Goal: Information Seeking & Learning: Learn about a topic

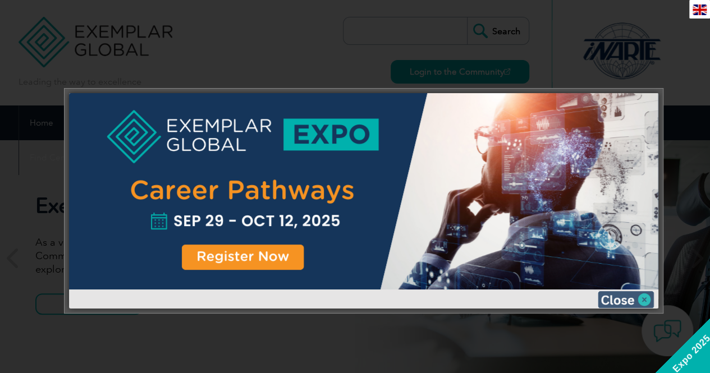
click at [646, 303] on img at bounding box center [626, 299] width 56 height 17
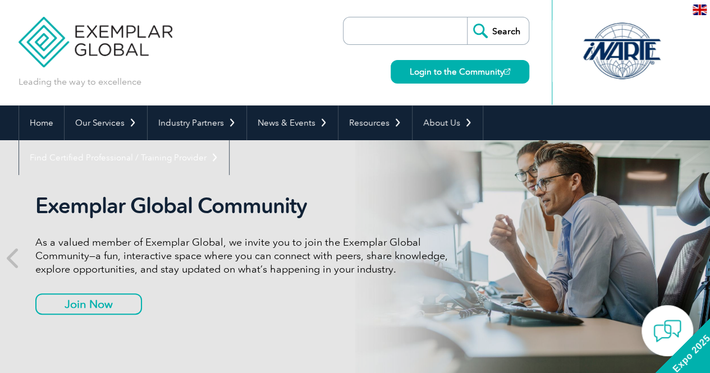
drag, startPoint x: 714, startPoint y: 22, endPoint x: 308, endPoint y: 53, distance: 407.1
click at [308, 53] on div "Leading the way to excellence Search" at bounding box center [356, 53] width 674 height 106
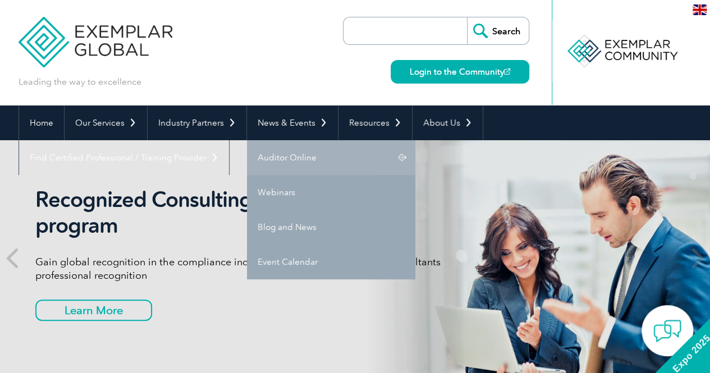
click at [275, 156] on link "Auditor Online" at bounding box center [331, 157] width 168 height 35
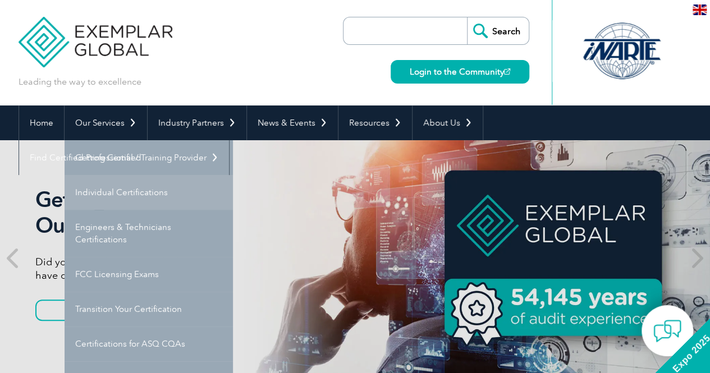
click at [125, 190] on link "Individual Certifications" at bounding box center [149, 192] width 168 height 35
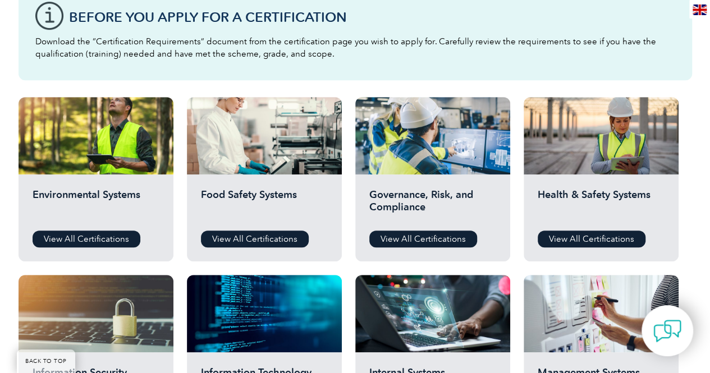
scroll to position [320, 0]
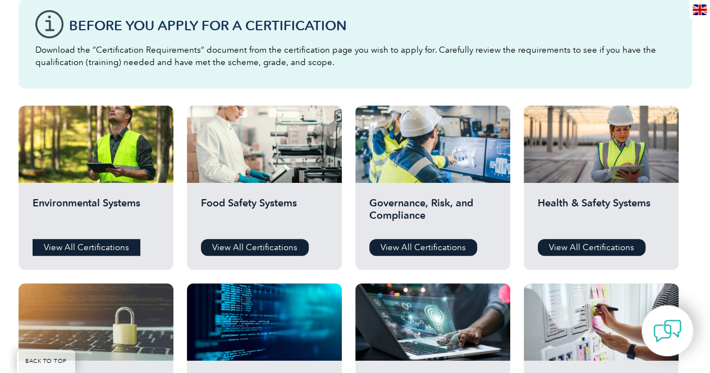
click at [101, 246] on link "View All Certifications" at bounding box center [87, 247] width 108 height 17
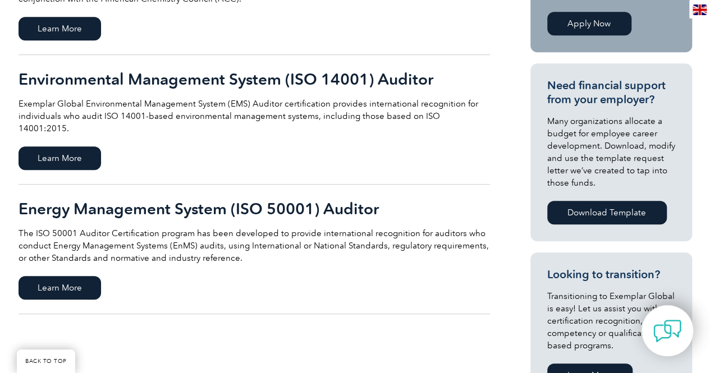
scroll to position [330, 0]
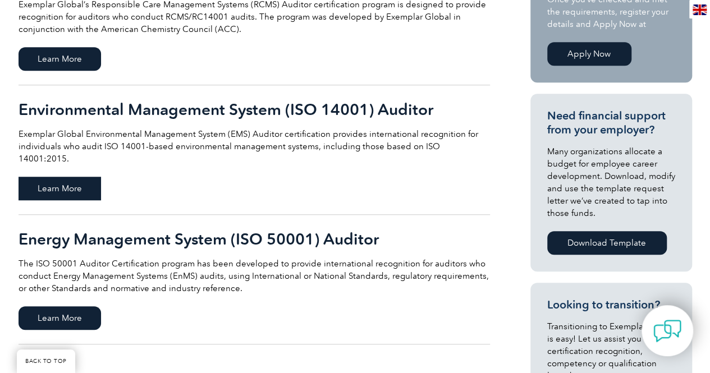
click at [74, 177] on span "Learn More" at bounding box center [60, 189] width 83 height 24
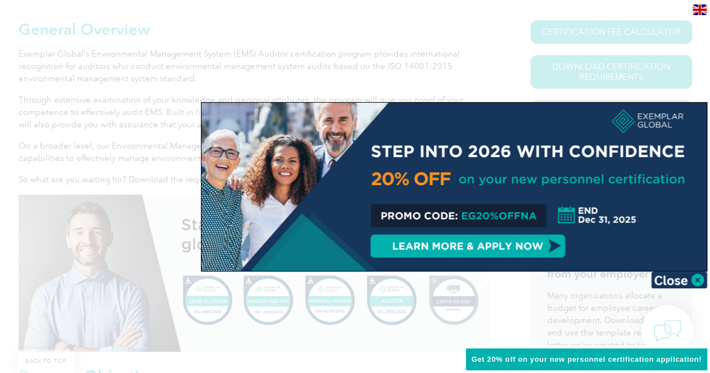
scroll to position [314, 0]
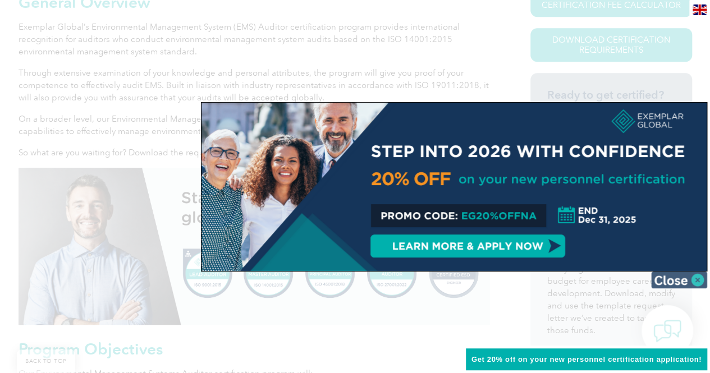
click at [700, 280] on img at bounding box center [679, 280] width 56 height 17
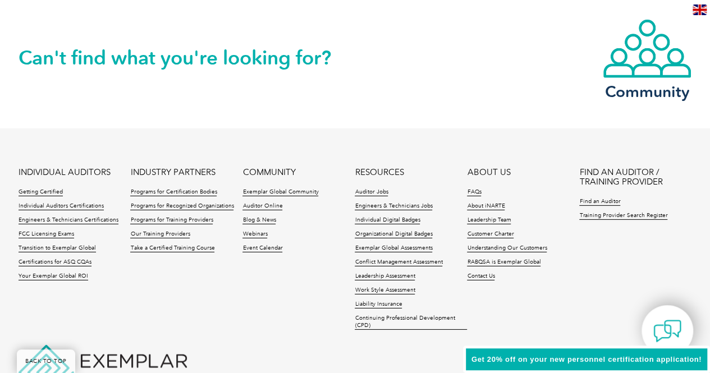
scroll to position [1650, 0]
